Goal: Task Accomplishment & Management: Manage account settings

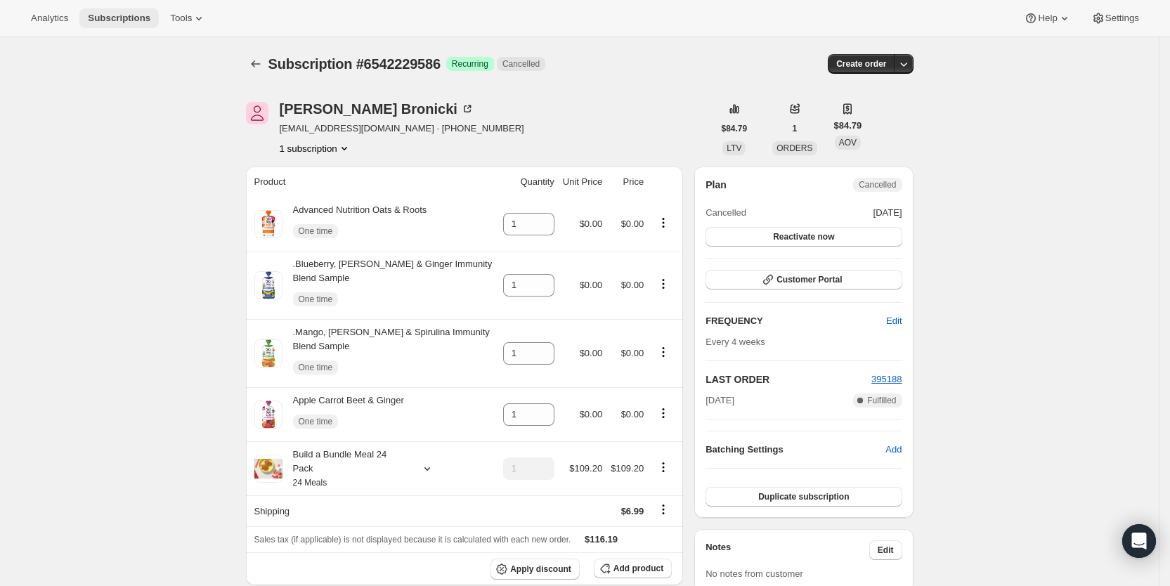
drag, startPoint x: 108, startPoint y: 19, endPoint x: 121, endPoint y: 23, distance: 13.3
click at [108, 18] on span "Subscriptions" at bounding box center [119, 18] width 63 height 11
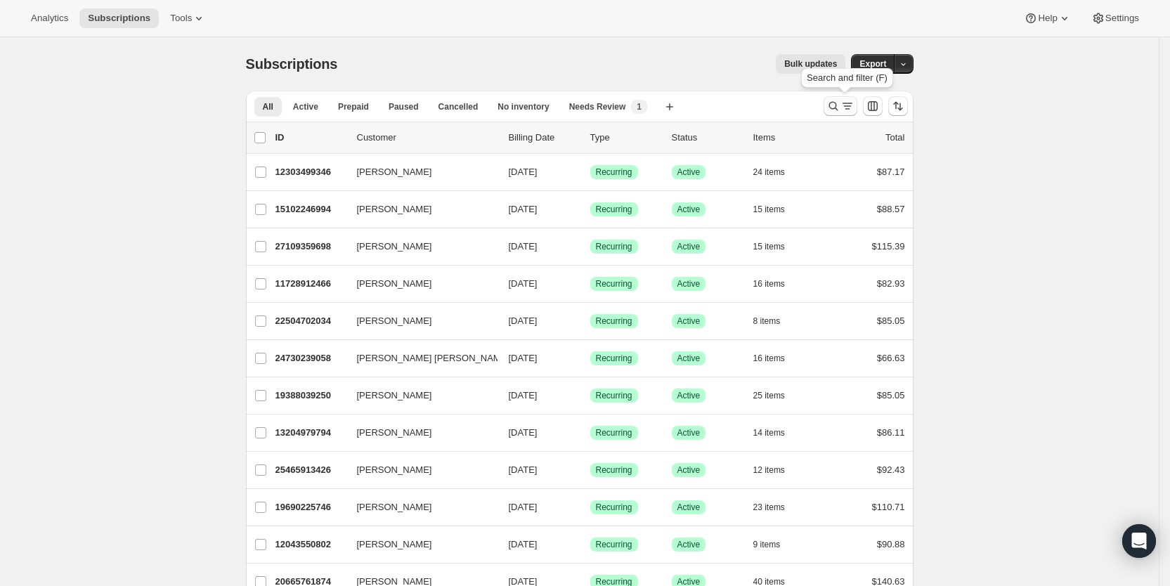
click at [840, 103] on icon "Search and filter results" at bounding box center [833, 106] width 14 height 14
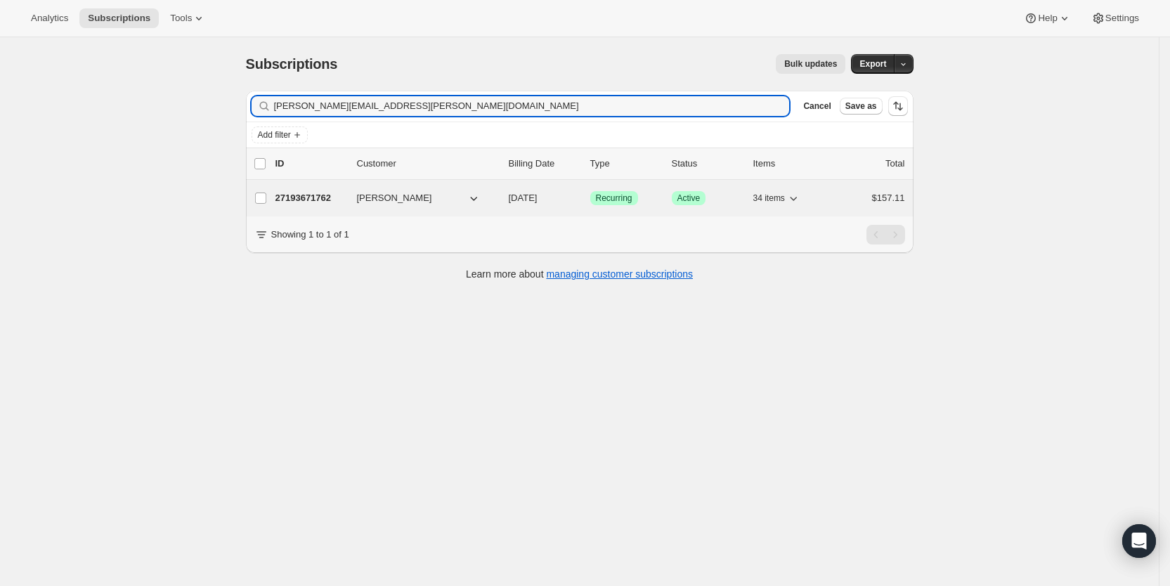
type input "[PERSON_NAME][EMAIL_ADDRESS][PERSON_NAME][DOMAIN_NAME]"
click at [538, 202] on span "[DATE]" at bounding box center [523, 198] width 29 height 11
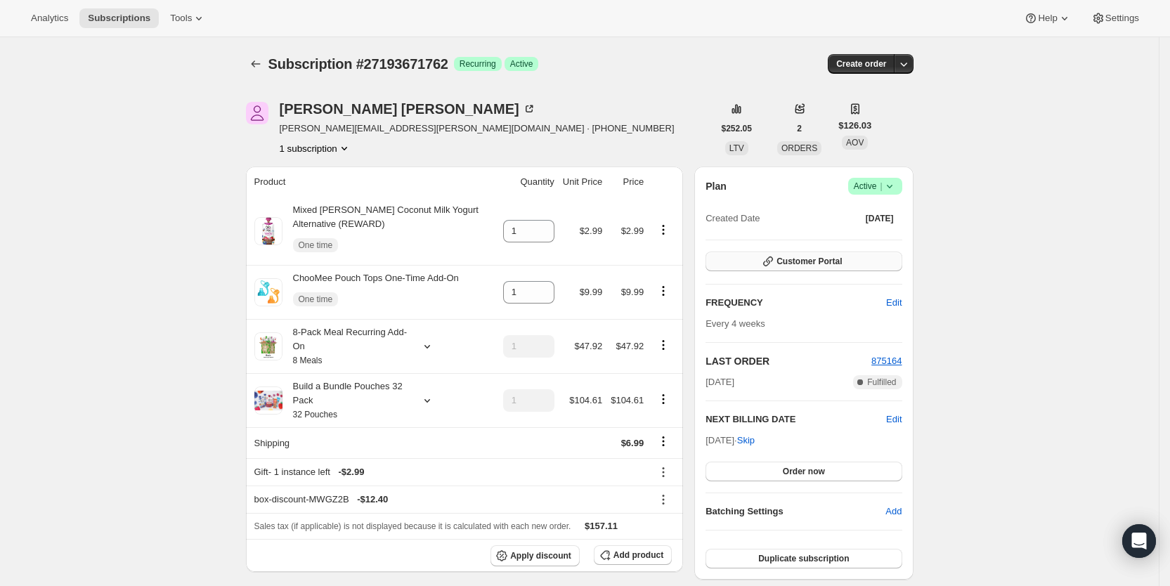
click at [848, 263] on button "Customer Portal" at bounding box center [803, 262] width 196 height 20
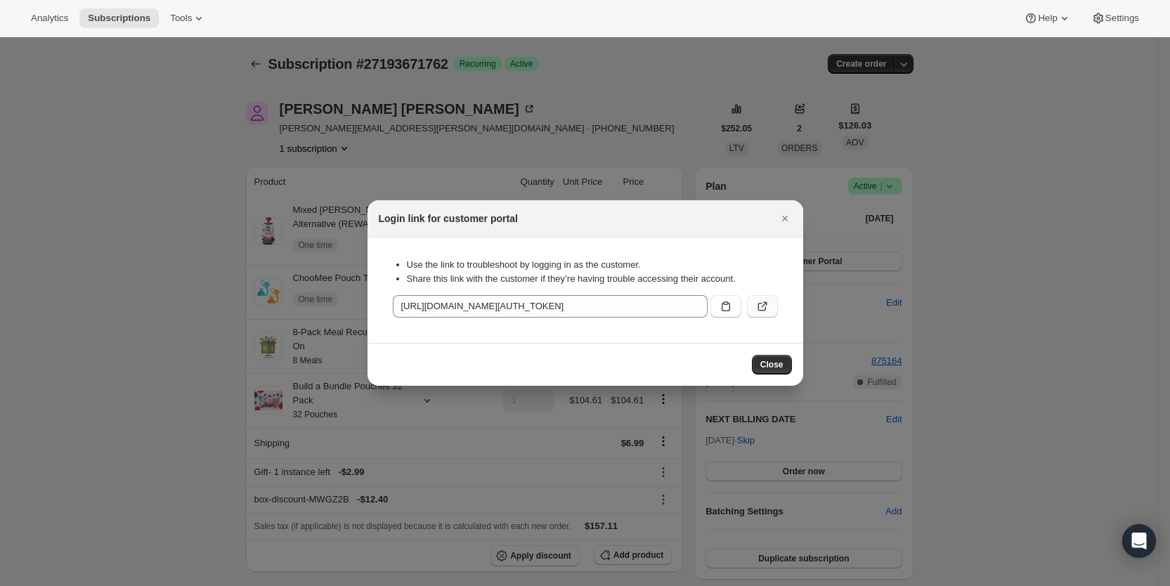
click at [770, 307] on button ":r47q:" at bounding box center [762, 306] width 31 height 22
